Goal: Find contact information: Find contact information

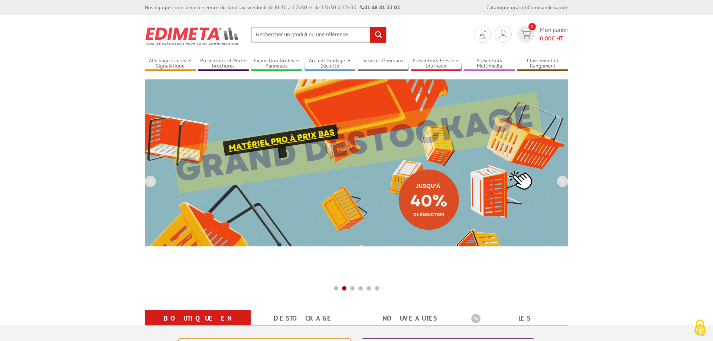
click at [342, 36] on input "text" at bounding box center [319, 35] width 136 height 16
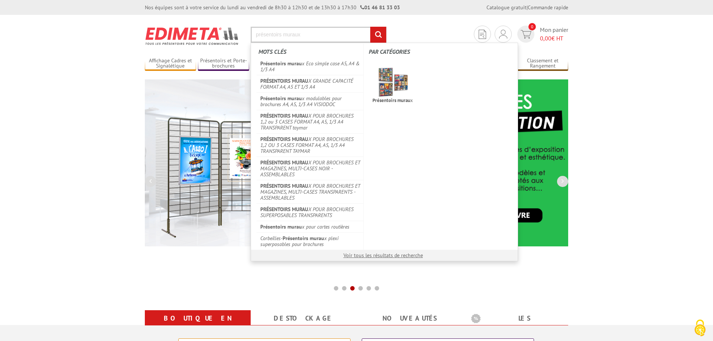
type input "présentoirs muraux"
click at [370, 27] on input "rechercher" at bounding box center [378, 35] width 16 height 16
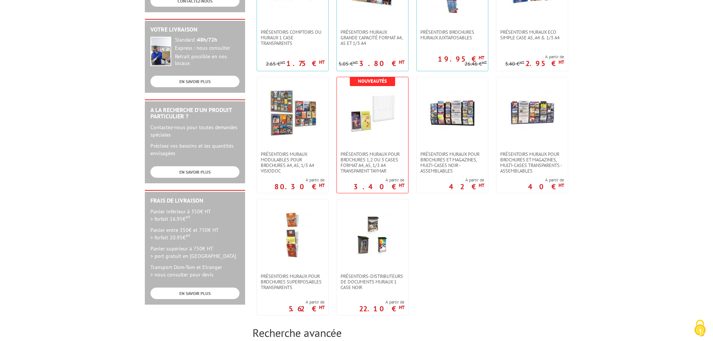
scroll to position [189, 0]
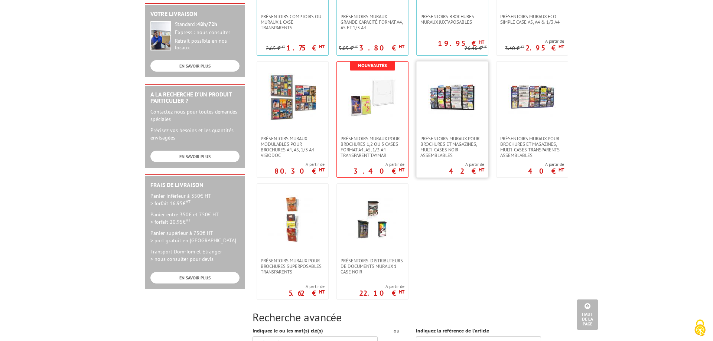
click at [446, 115] on img at bounding box center [452, 97] width 48 height 48
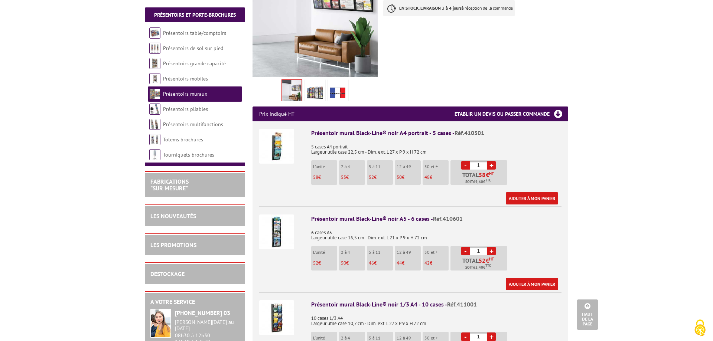
scroll to position [227, 0]
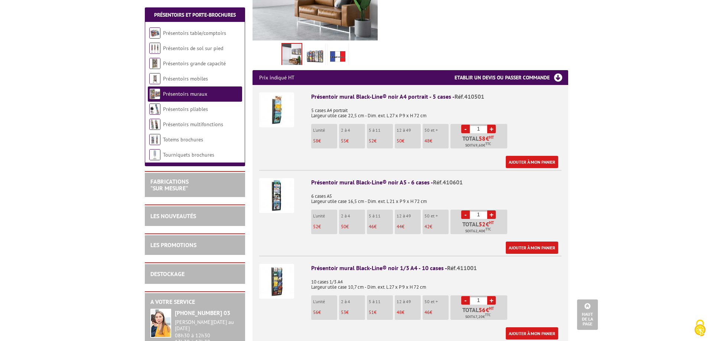
drag, startPoint x: 352, startPoint y: 130, endPoint x: 343, endPoint y: 140, distance: 12.9
click at [343, 140] on ul "L'unité 58 € 2 à 4 55 € 5 à 11 52 € 12 à 49 50 € 50 et + 48 € - 1 +" at bounding box center [410, 138] width 198 height 28
click at [356, 139] on p "55 €" at bounding box center [353, 141] width 24 height 5
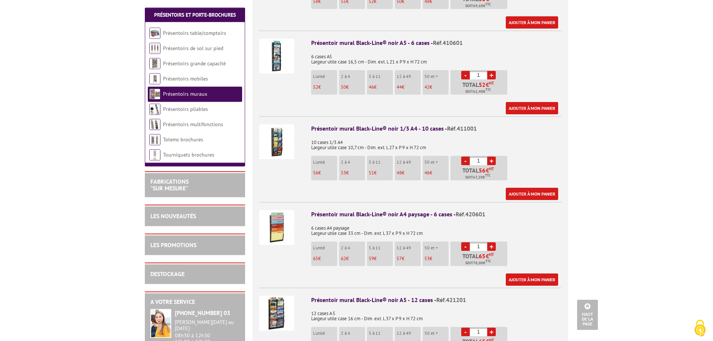
scroll to position [379, 0]
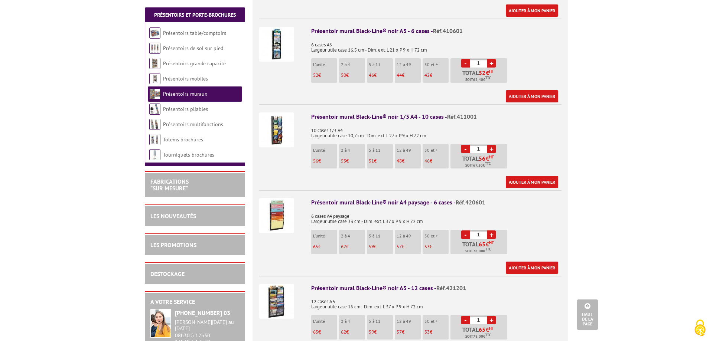
click at [361, 123] on p "10 cases 1/3 A4 Largeur utile case 10,7 cm - Dim. ext. L 27 x P 9 x H 72 cm" at bounding box center [436, 131] width 250 height 16
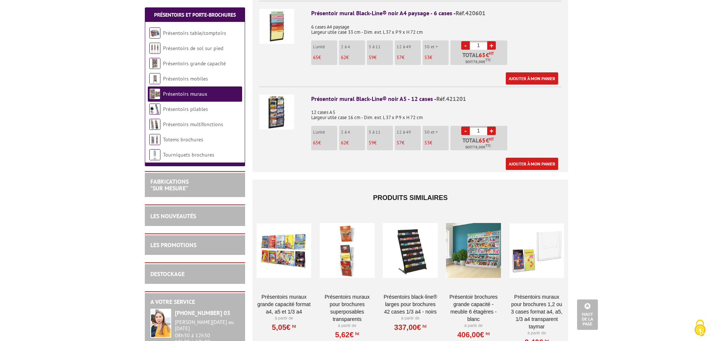
scroll to position [720, 0]
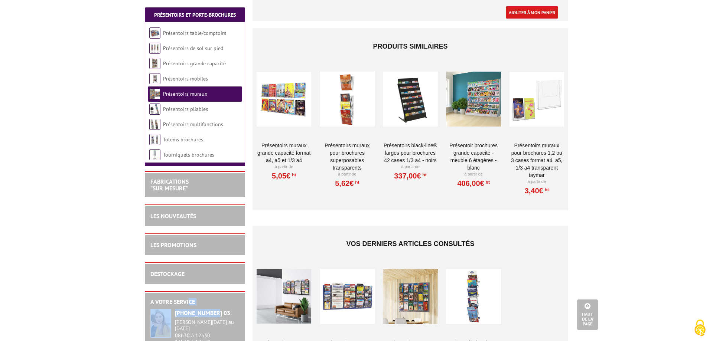
drag, startPoint x: 188, startPoint y: 303, endPoint x: 212, endPoint y: 314, distance: 26.3
click at [212, 314] on section "A votre service +33 (0)1 46 81 33 03 Du Lundi au Vendredi 08h30 à 12h30 13h30 à…" at bounding box center [195, 339] width 100 height 95
click at [212, 318] on div "+33 (0)1 46 81 33 03 Du Lundi au Vendredi 08h30 à 12h30 13h30 à 17h30" at bounding box center [207, 328] width 65 height 38
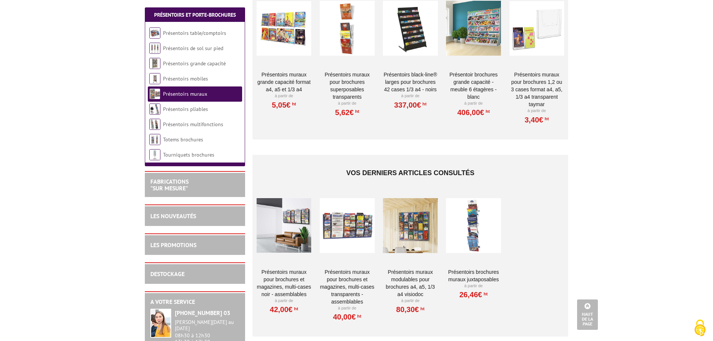
scroll to position [795, 0]
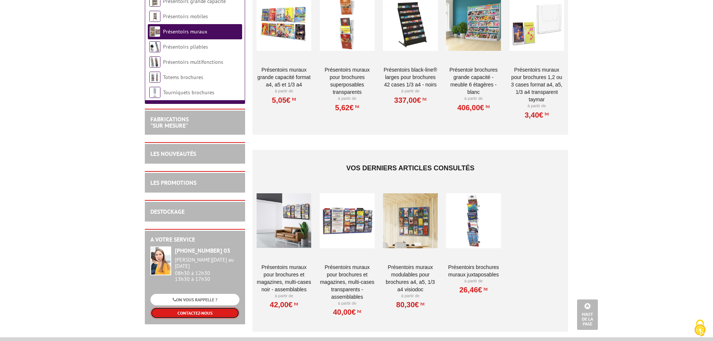
click at [212, 309] on link "CONTACTEZ-NOUS" at bounding box center [194, 313] width 89 height 12
